Goal: Book appointment/travel/reservation

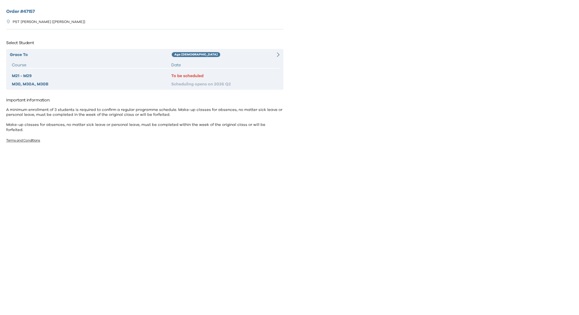
click at [214, 57] on div "Age [DEMOGRAPHIC_DATA]" at bounding box center [219, 55] width 94 height 6
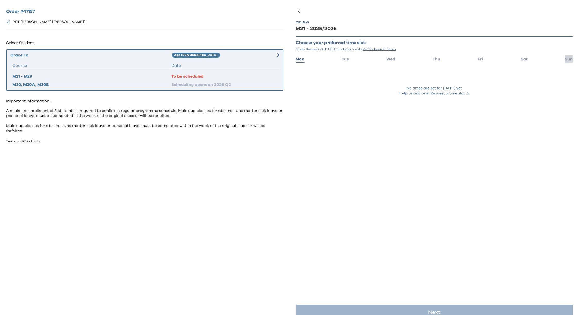
click at [565, 57] on span "Sun" at bounding box center [569, 59] width 8 height 4
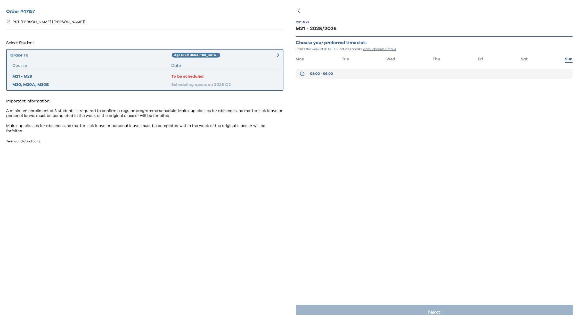
click at [315, 73] on span "05:00 - 06:00" at bounding box center [321, 73] width 23 height 5
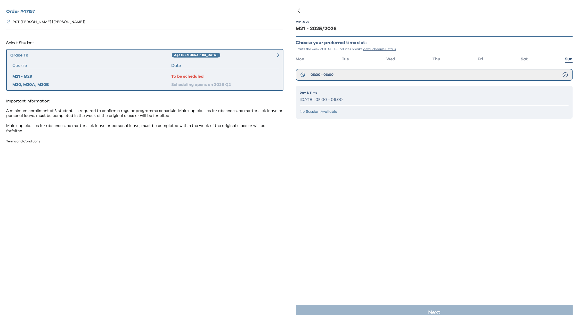
click at [336, 99] on p "[DATE], 05:00 - 06:00" at bounding box center [434, 99] width 269 height 7
click at [388, 71] on button "05:00 - 06:00" at bounding box center [434, 75] width 277 height 12
click at [562, 73] on icon at bounding box center [564, 74] width 5 height 5
click at [337, 98] on p "[DATE], 05:00 - 06:00" at bounding box center [434, 99] width 269 height 7
click at [338, 118] on div "Day & Time [DATE], 05:00 - 06:00 No Session Available" at bounding box center [434, 102] width 277 height 33
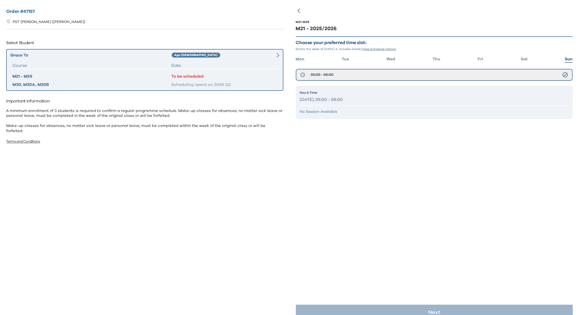
click at [374, 163] on div "M21 - M29 M21 - 2025/2026 Choose your preferred time slot: Starts the week of […" at bounding box center [434, 167] width 277 height 315
click at [386, 192] on div "M21 - M29 M21 - 2025/2026 Choose your preferred time slot: Starts the week of […" at bounding box center [434, 167] width 277 height 315
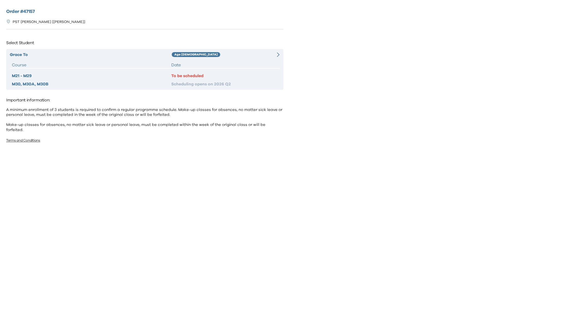
click at [122, 77] on div "M21 - M29" at bounding box center [91, 76] width 159 height 6
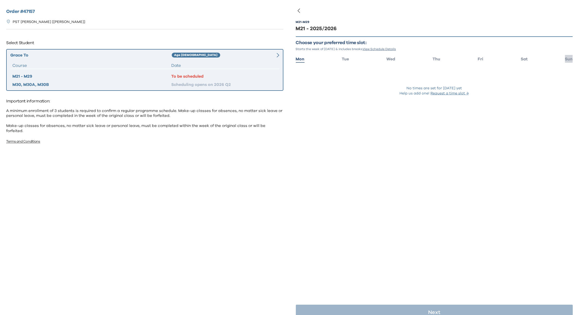
click at [565, 61] on li "Sun" at bounding box center [569, 58] width 8 height 7
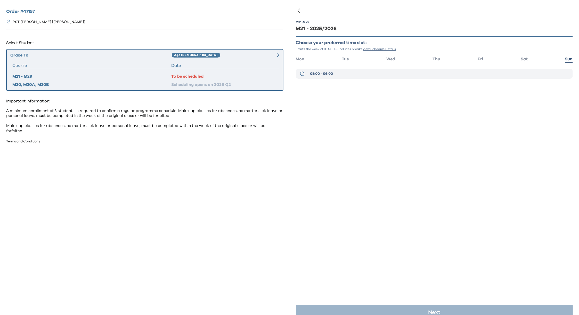
click at [334, 75] on button "05:00 - 06:00" at bounding box center [434, 74] width 277 height 10
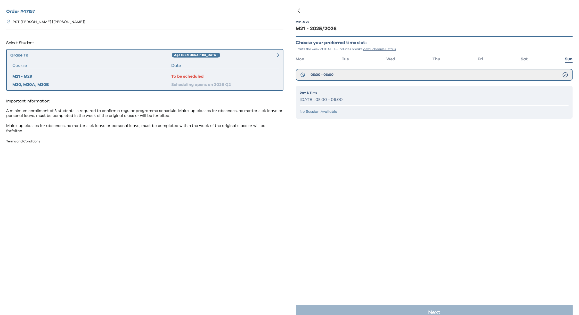
click at [349, 102] on p "[DATE], 05:00 - 06:00" at bounding box center [434, 99] width 269 height 7
click at [332, 98] on p "[DATE], 05:00 - 06:00" at bounding box center [434, 99] width 269 height 7
click at [361, 73] on button "05:00 - 06:00" at bounding box center [434, 75] width 277 height 12
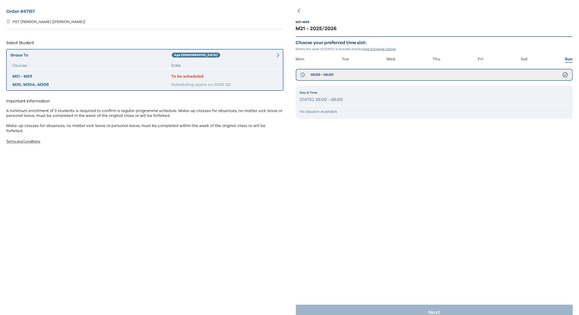
drag, startPoint x: 337, startPoint y: 103, endPoint x: 353, endPoint y: 132, distance: 33.3
click at [337, 103] on div "Day & Time [DATE], 05:00 - 06:00 No Session Available" at bounding box center [434, 102] width 277 height 33
click at [419, 166] on div "M21 - M29 M21 - 2025/2026 Choose your preferred time slot: Starts the week of […" at bounding box center [434, 167] width 277 height 315
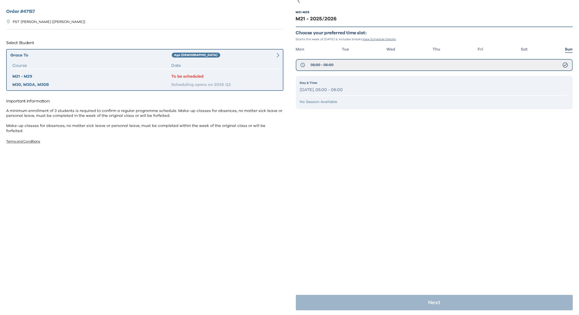
scroll to position [10, 0]
click at [449, 245] on div "M21 - M29 M21 - 2025/2026 Choose your preferred time slot: Starts the week of […" at bounding box center [434, 157] width 277 height 315
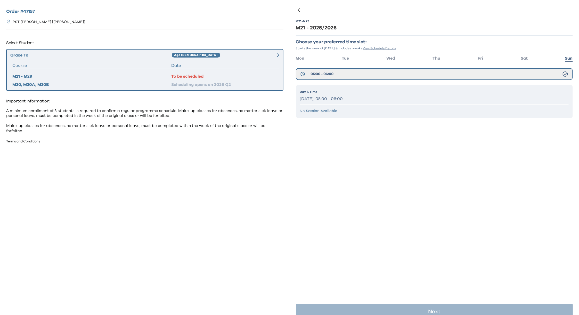
scroll to position [0, 0]
